Goal: Find specific page/section: Find specific page/section

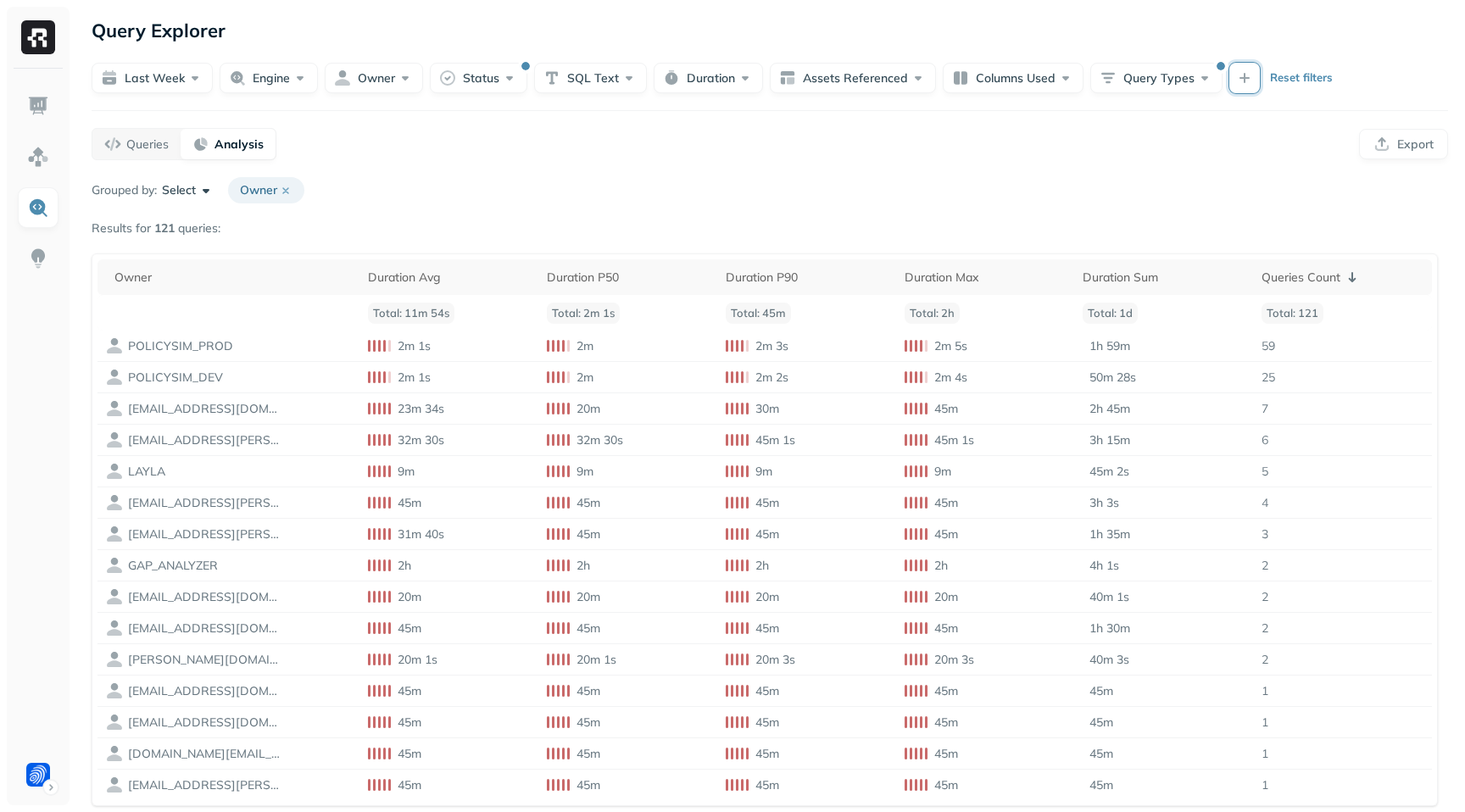
click at [1231, 75] on button "button" at bounding box center [1244, 78] width 30 height 30
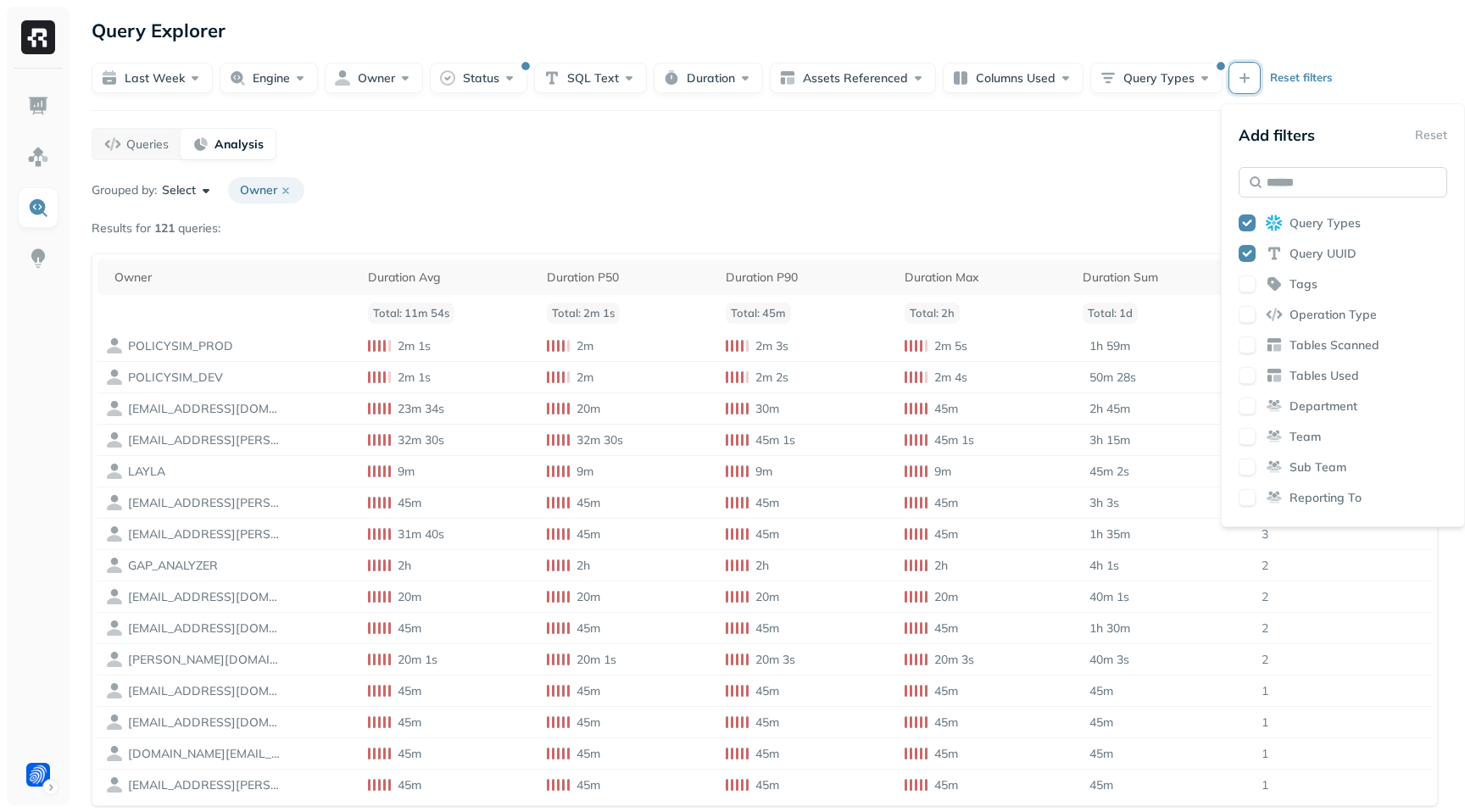
click at [1340, 177] on input "text" at bounding box center [1343, 182] width 209 height 30
click at [1247, 408] on button "button" at bounding box center [1247, 406] width 17 height 17
click at [1148, 198] on div "Grouped by: Select Owner" at bounding box center [770, 190] width 1356 height 26
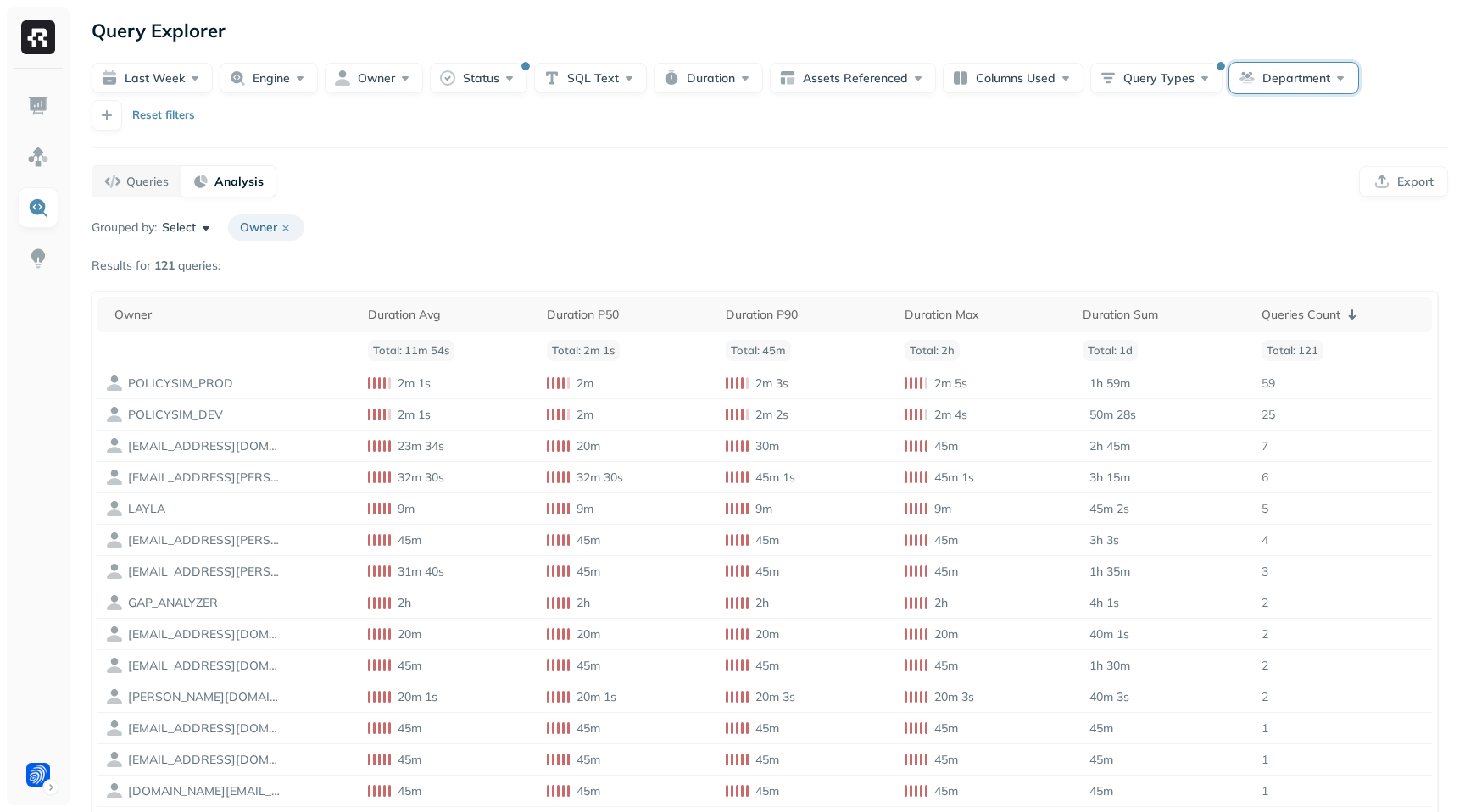
click at [1278, 82] on button "Department" at bounding box center [1293, 78] width 128 height 30
click at [1200, 311] on div "Ops Analytics" at bounding box center [1288, 305] width 235 height 29
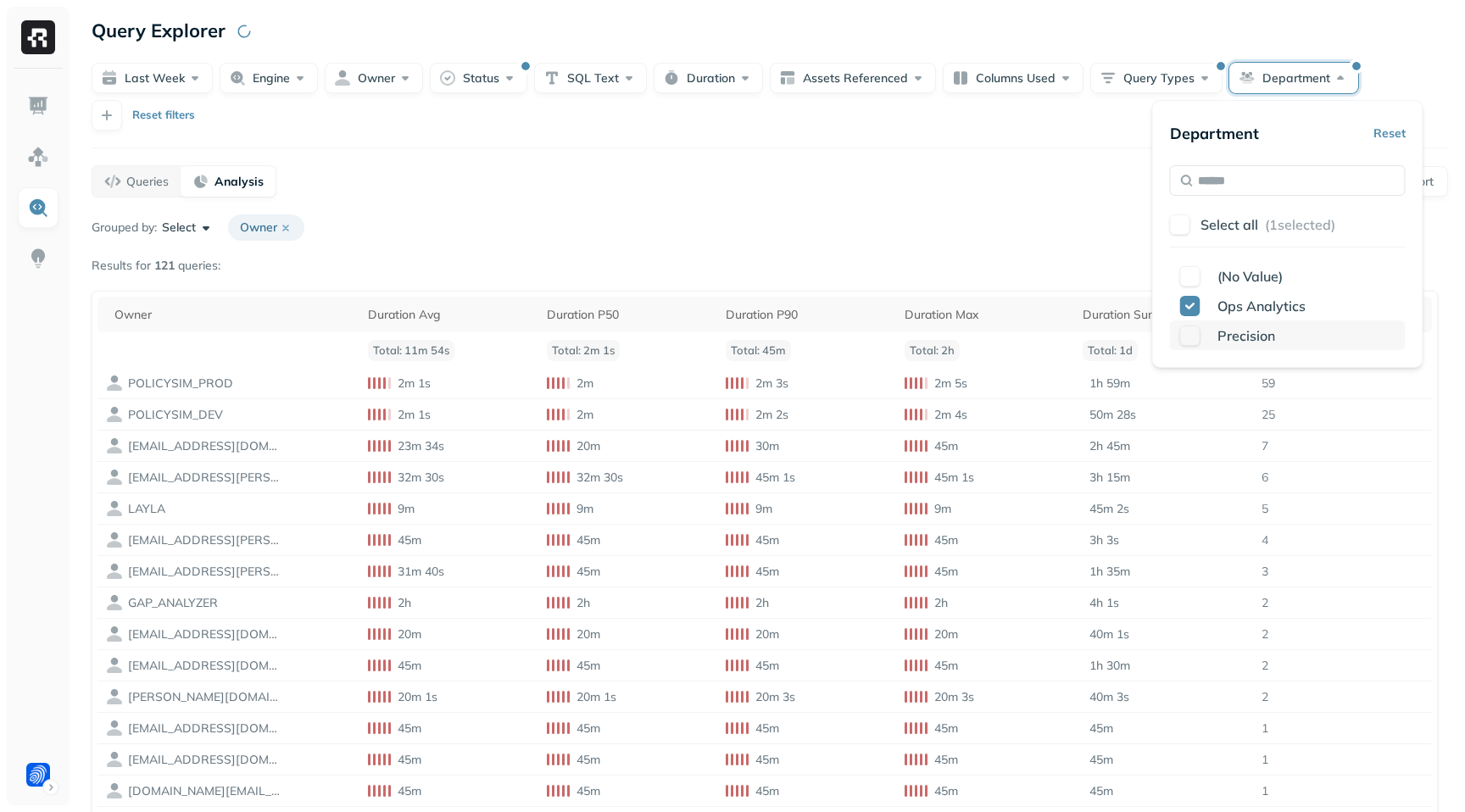
click at [1189, 341] on button "button" at bounding box center [1189, 335] width 21 height 21
click at [1010, 163] on div "Query Explorer Last week Engine Owner Status SQL Text Duration Assets Reference…" at bounding box center [770, 446] width 1390 height 891
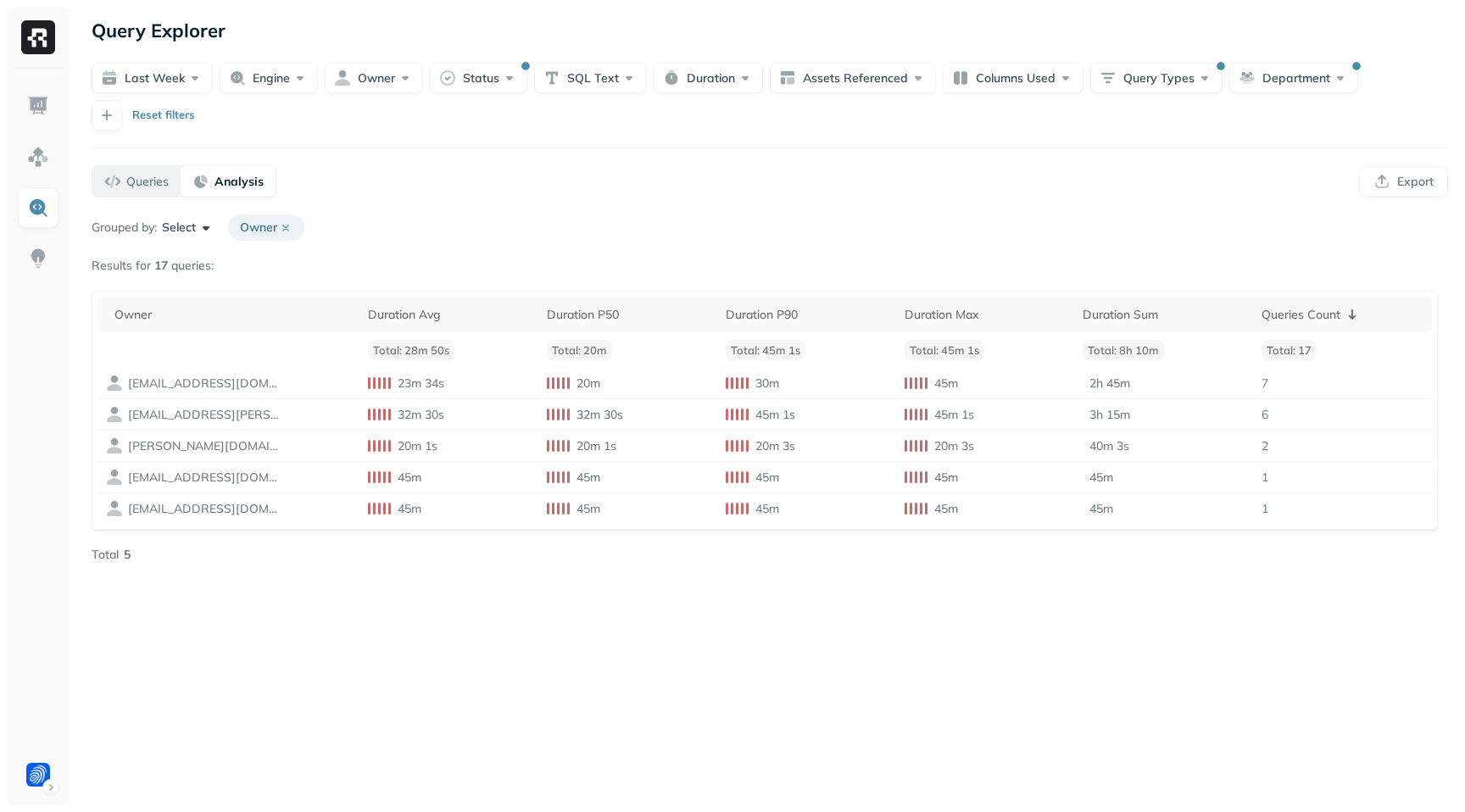
click at [139, 180] on p "Queries" at bounding box center [148, 182] width 43 height 16
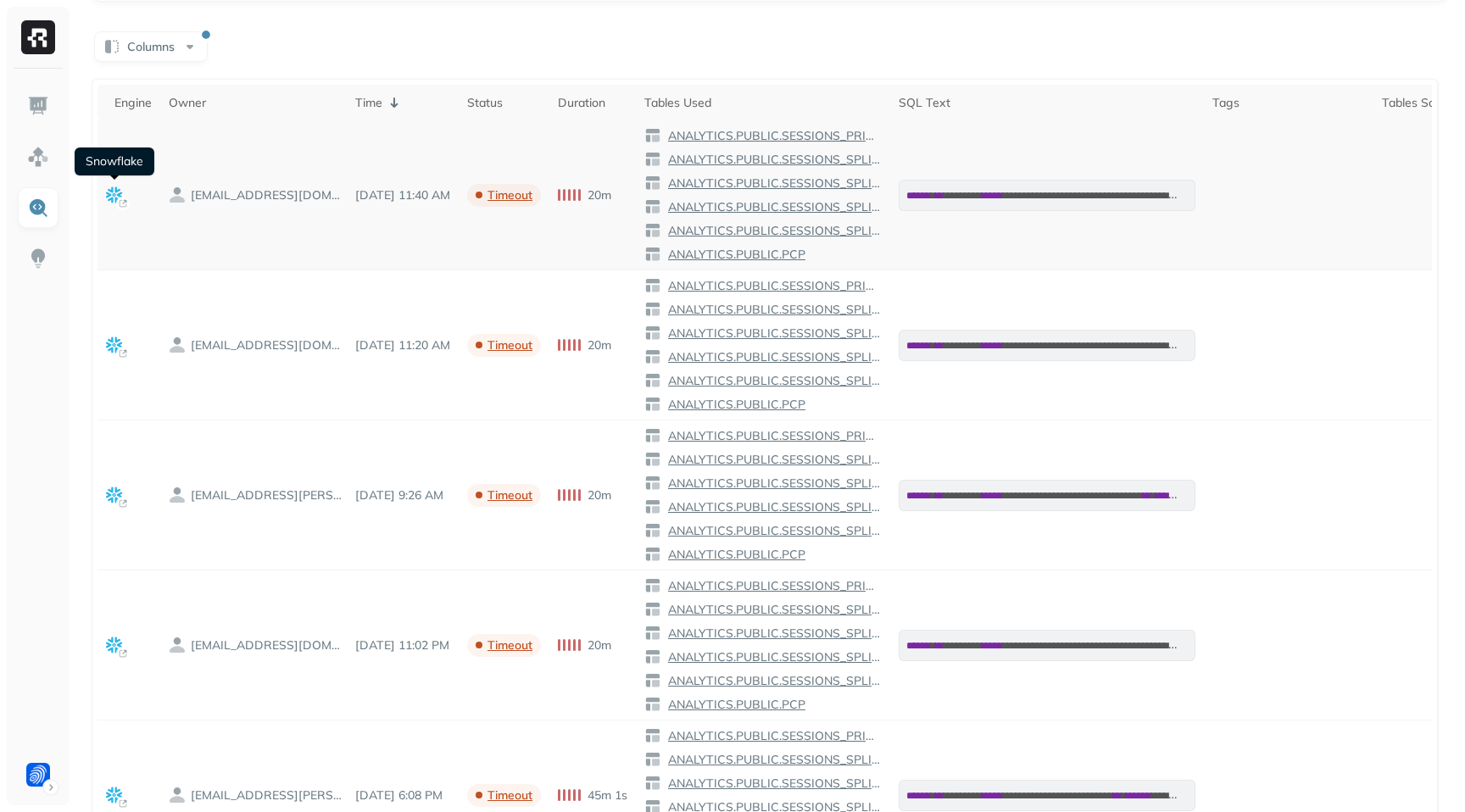
click at [111, 201] on icon at bounding box center [114, 194] width 16 height 16
